Goal: Task Accomplishment & Management: Complete application form

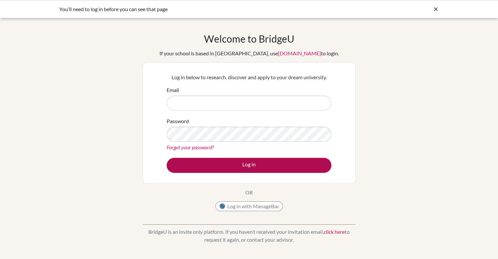
type input "sarin.leigh@bisvietnam.com"
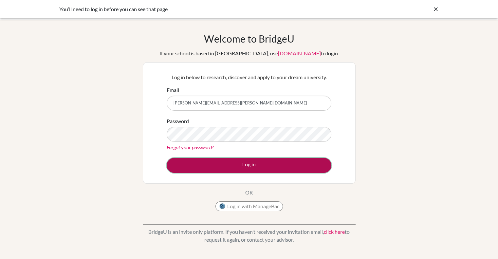
click at [240, 166] on button "Log in" at bounding box center [249, 165] width 165 height 15
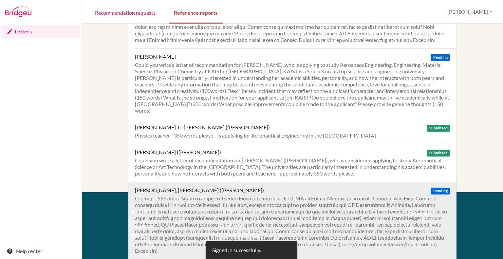
scroll to position [131, 0]
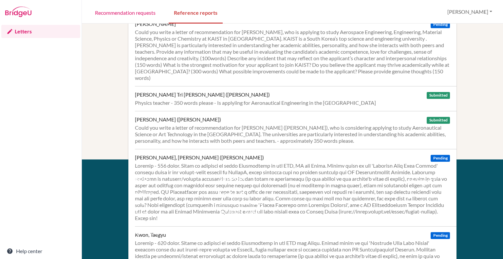
click at [158, 177] on div "About" at bounding box center [167, 179] width 73 height 8
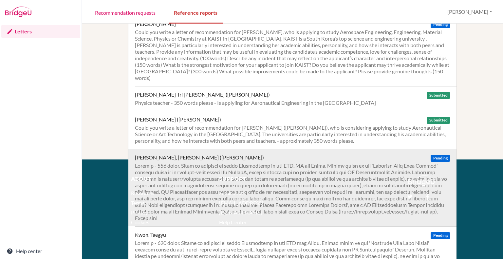
click at [238, 166] on div at bounding box center [292, 191] width 315 height 59
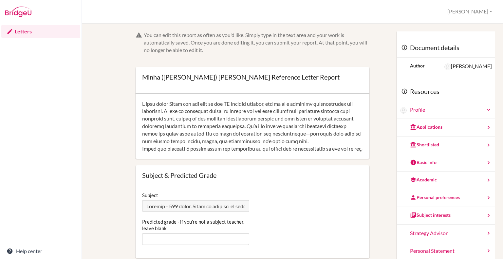
click at [186, 128] on textarea at bounding box center [252, 126] width 221 height 52
drag, startPoint x: 190, startPoint y: 149, endPoint x: 132, endPoint y: 102, distance: 74.5
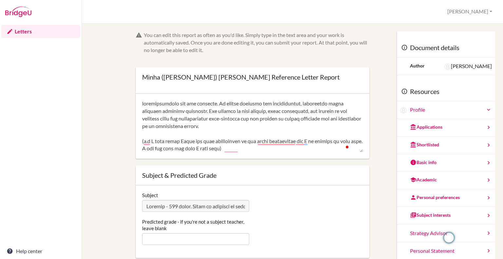
click at [235, 124] on textarea "To enrich screen reader interactions, please activate Accessibility in Grammarl…" at bounding box center [252, 126] width 221 height 52
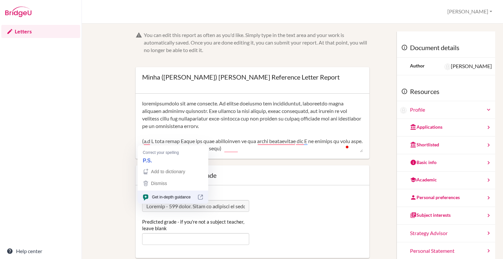
drag, startPoint x: 246, startPoint y: 150, endPoint x: 141, endPoint y: 143, distance: 105.1
click at [142, 143] on textarea "To enrich screen reader interactions, please activate Accessibility in Grammarl…" at bounding box center [252, 126] width 221 height 52
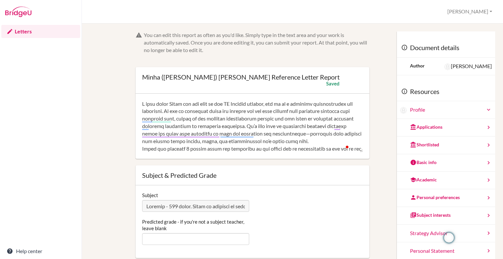
click at [211, 104] on textarea "To enrich screen reader interactions, please activate Accessibility in Grammarl…" at bounding box center [252, 126] width 221 height 52
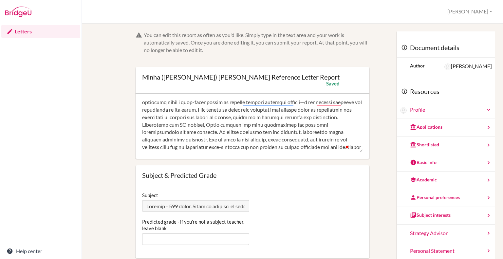
click at [257, 132] on textarea "To enrich screen reader interactions, please activate Accessibility in Grammarl…" at bounding box center [252, 126] width 221 height 52
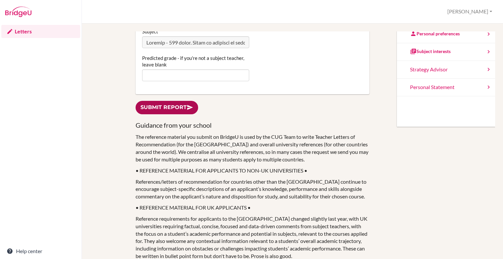
type textarea "I have known Jaden for one year as his HL Physics teacher, and he is a standout…"
click at [174, 110] on link "Submit report" at bounding box center [167, 107] width 63 height 13
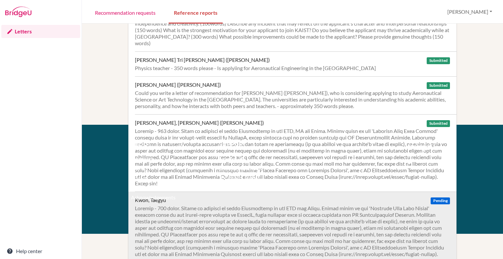
scroll to position [198, 0]
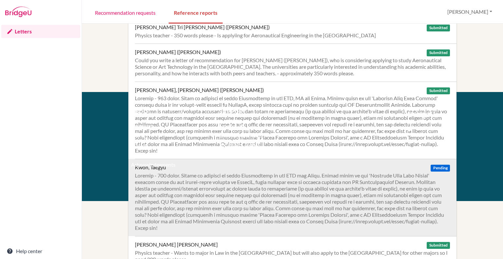
click at [159, 177] on div at bounding box center [292, 201] width 315 height 59
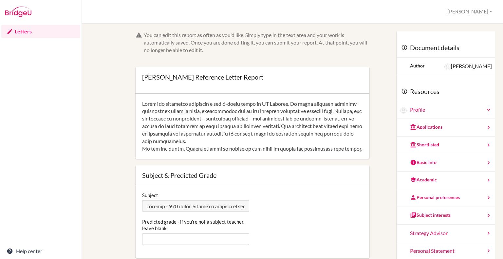
click at [183, 123] on textarea at bounding box center [252, 126] width 221 height 52
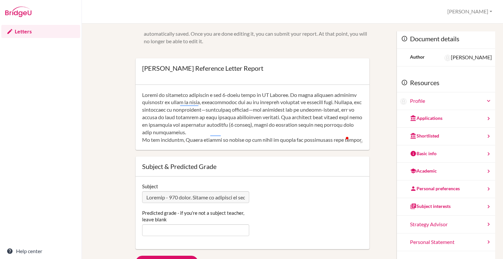
click at [224, 108] on textarea "To enrich screen reader interactions, please activate Accessibility in Grammarl…" at bounding box center [252, 117] width 221 height 52
click at [196, 135] on textarea "To enrich screen reader interactions, please activate Accessibility in Grammarl…" at bounding box center [252, 117] width 221 height 52
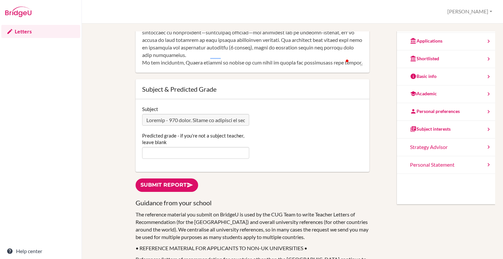
scroll to position [96, 0]
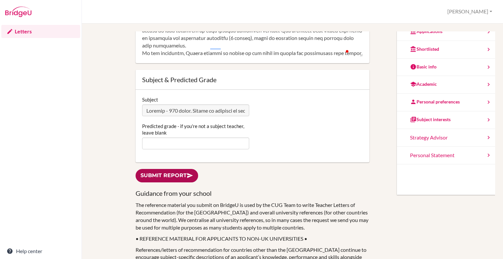
click at [161, 181] on link "Submit report" at bounding box center [167, 175] width 63 height 13
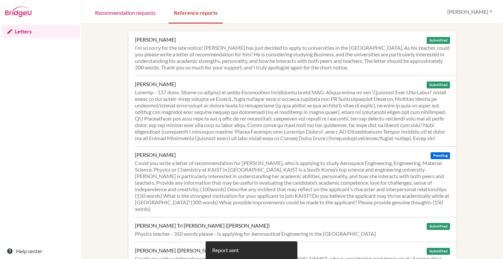
scroll to position [119, 0]
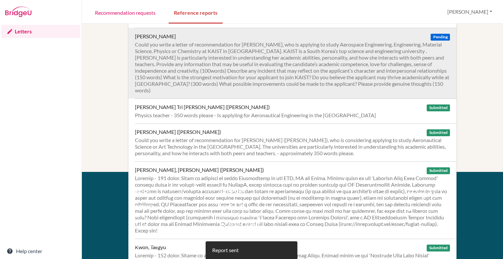
click at [224, 77] on div "Could you write a letter of recommendation for [PERSON_NAME], who is applying t…" at bounding box center [292, 67] width 315 height 52
